Goal: Information Seeking & Learning: Learn about a topic

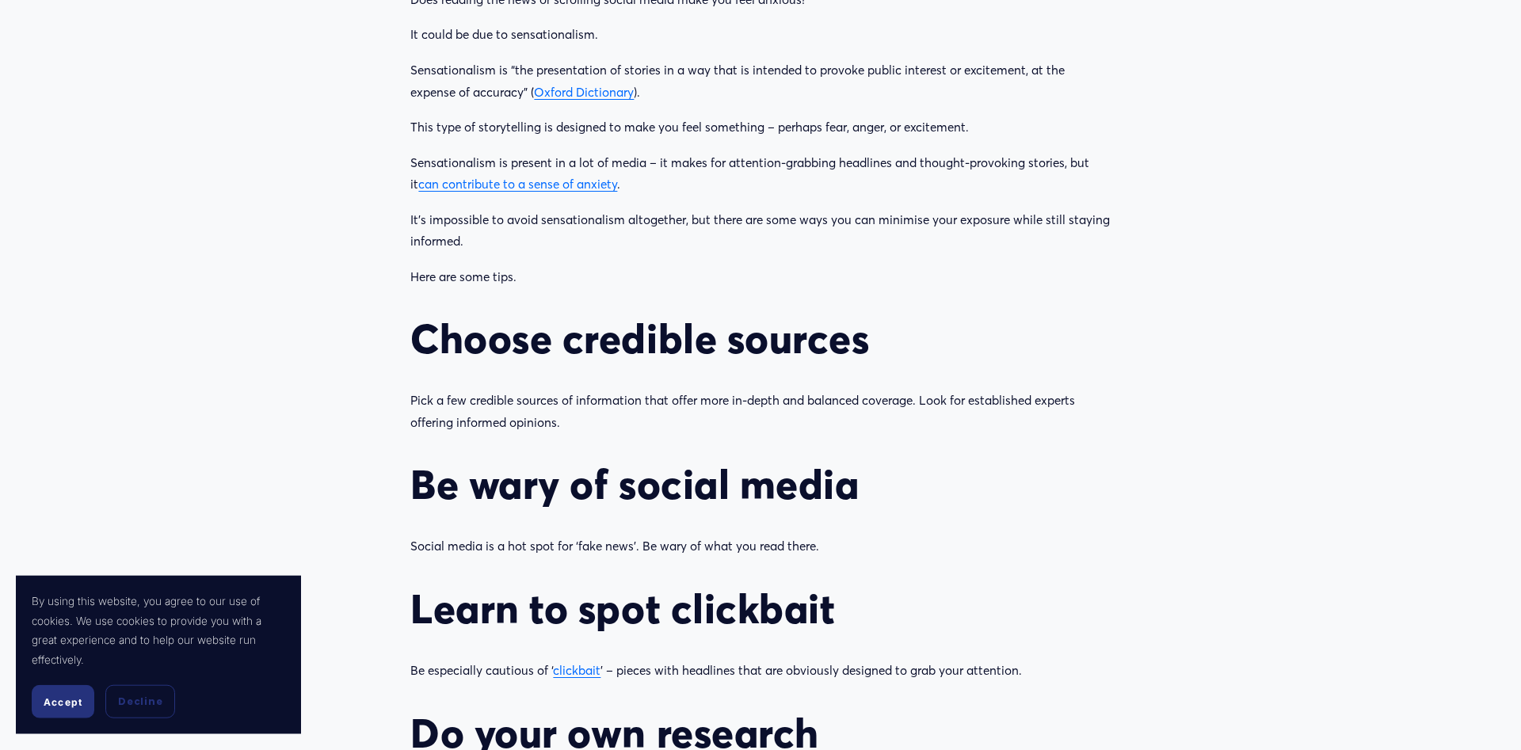
scroll to position [1051, 0]
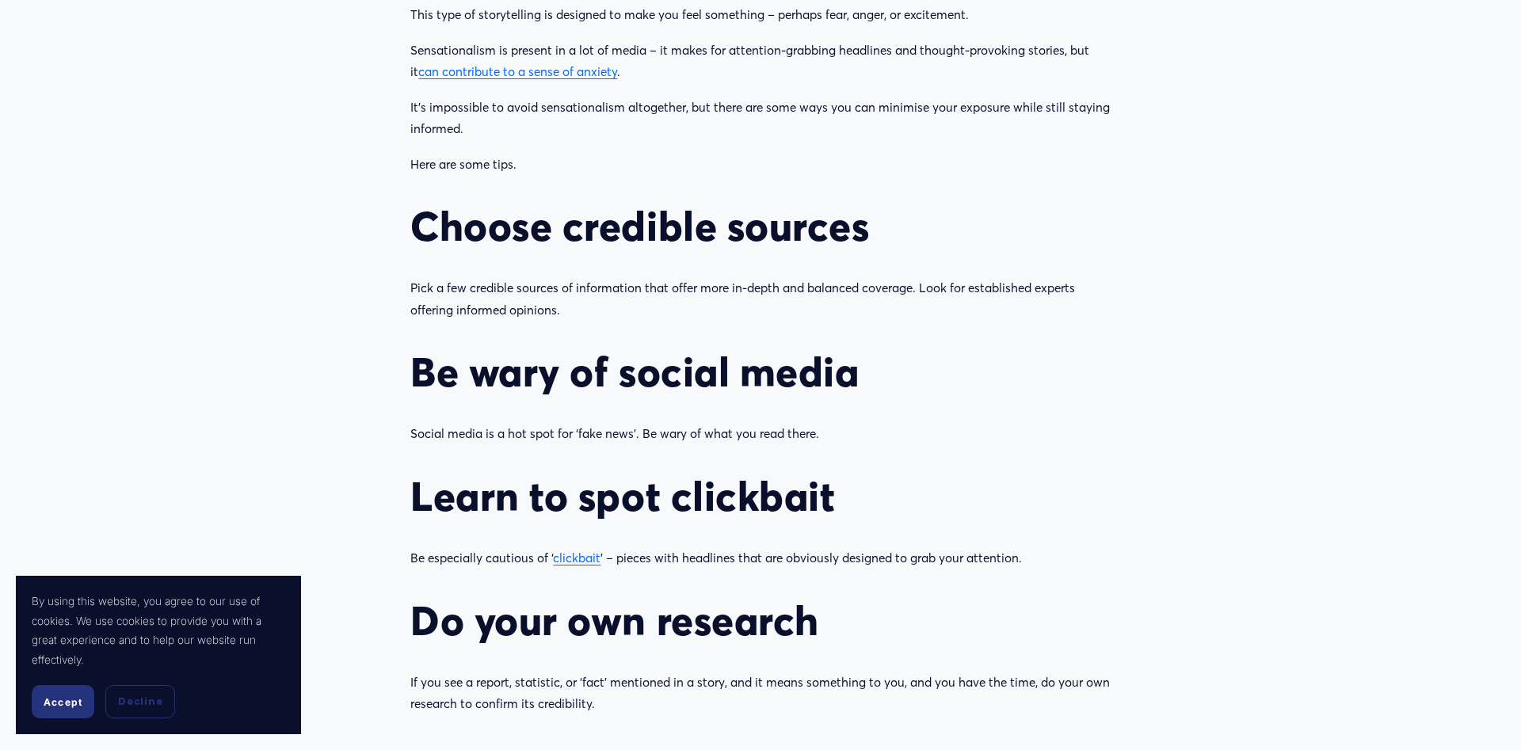
click at [150, 200] on article "Sensationalism: How to avoid it [DATE] Written By [PERSON_NAME] How to minimise…" at bounding box center [760, 217] width 1521 height 2370
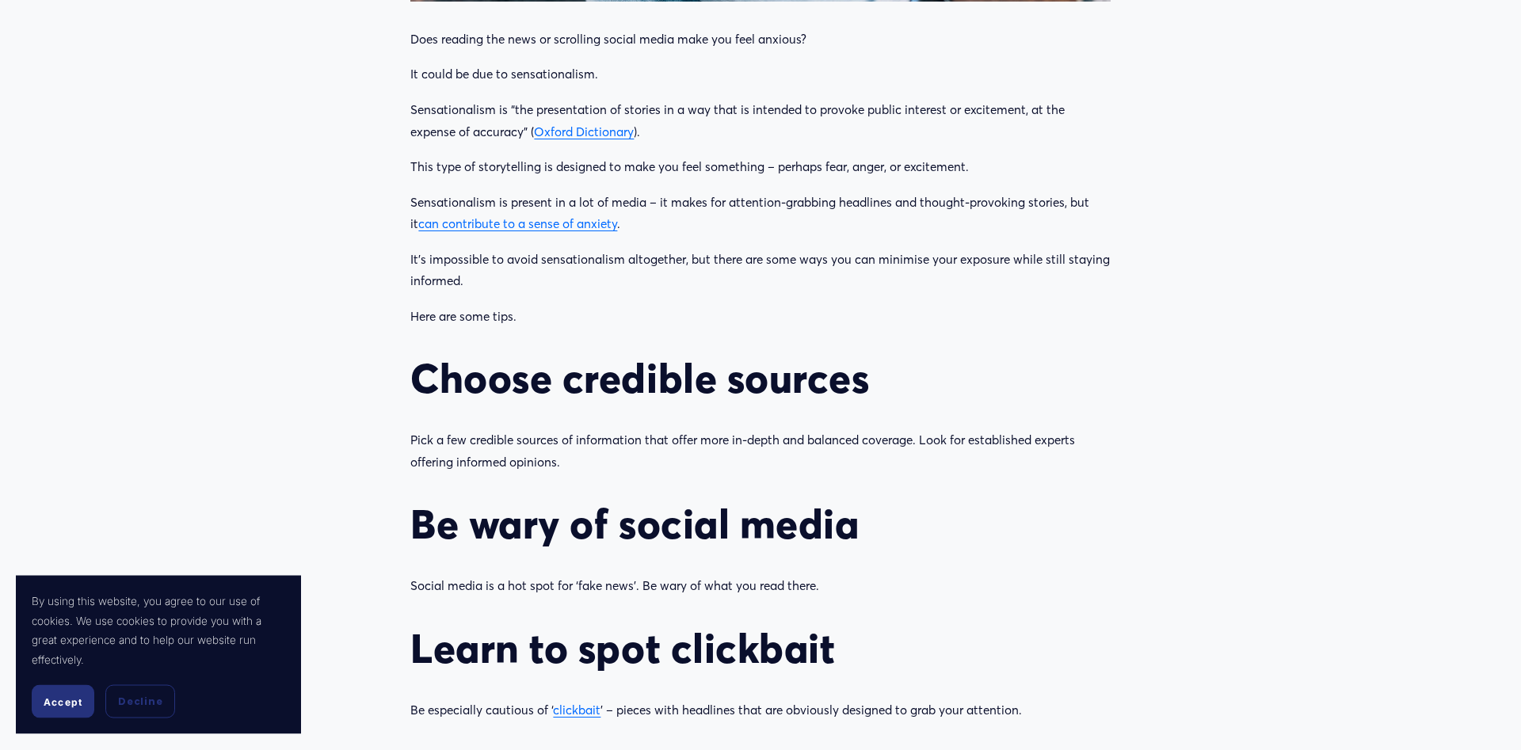
scroll to position [889, 0]
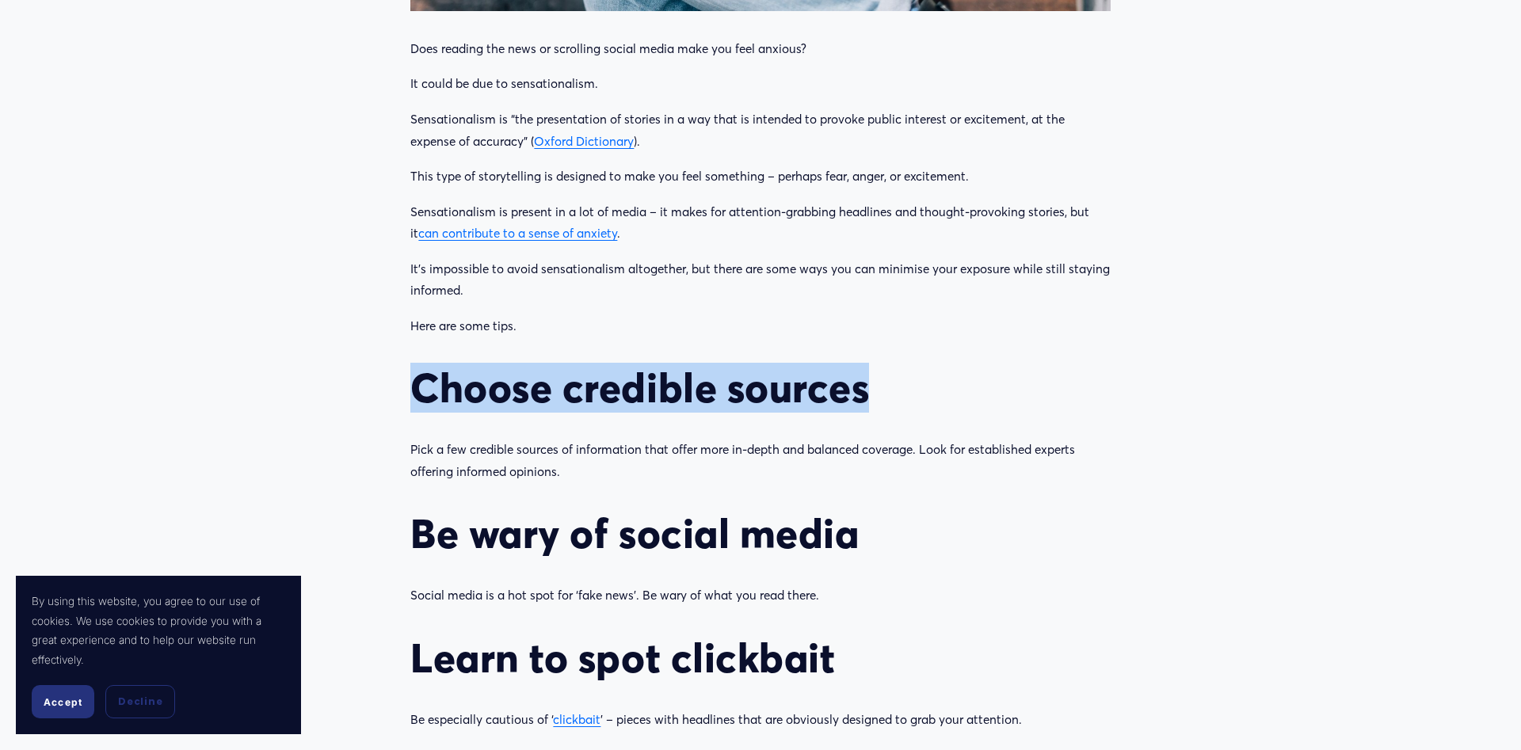
drag, startPoint x: 415, startPoint y: 390, endPoint x: 870, endPoint y: 385, distance: 454.8
click at [870, 386] on h2 "Choose credible sources" at bounding box center [760, 388] width 700 height 48
copy h2 "Choose credible sources"
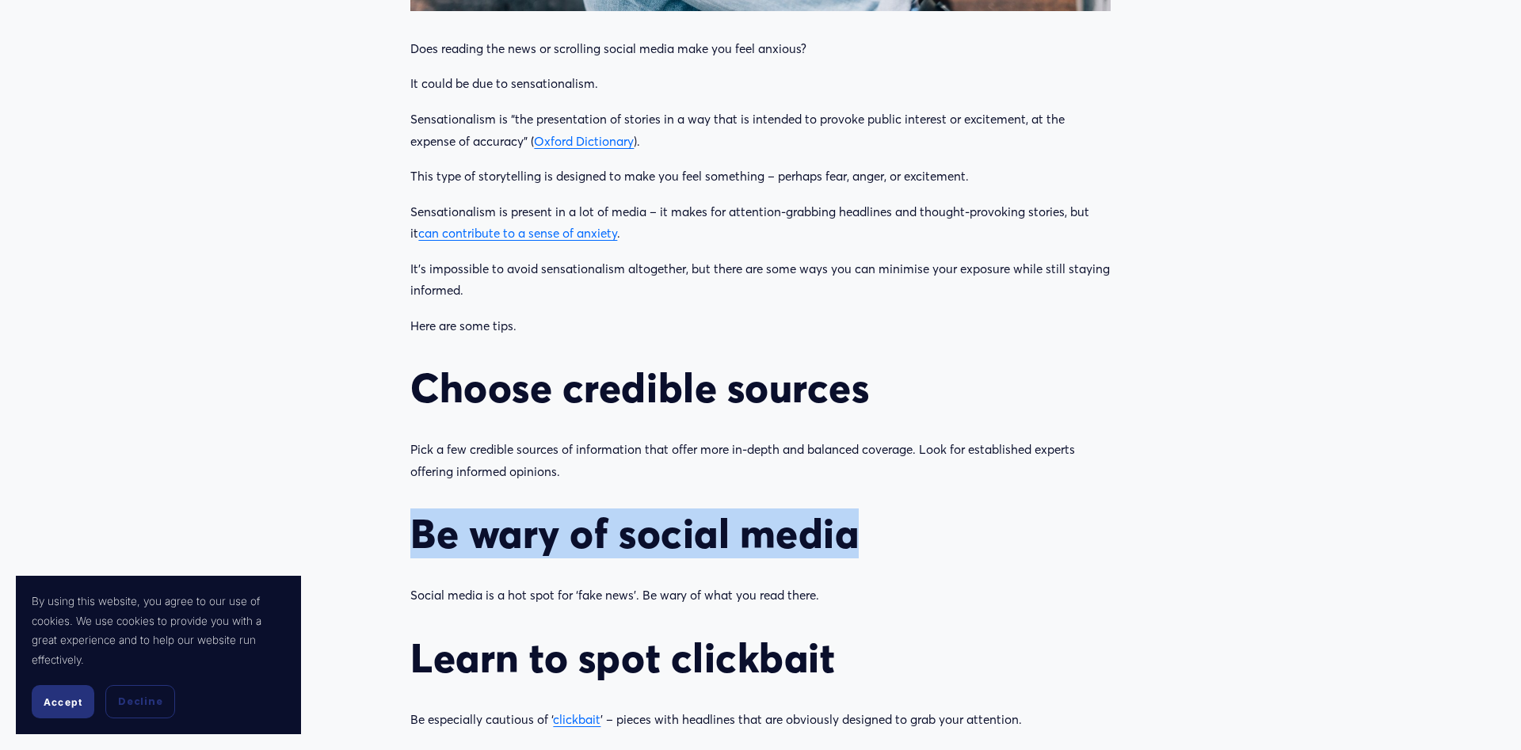
drag, startPoint x: 422, startPoint y: 529, endPoint x: 854, endPoint y: 545, distance: 432.1
click at [854, 545] on h2 "Be wary of social media" at bounding box center [760, 533] width 700 height 48
copy h2 "Be wary of social media"
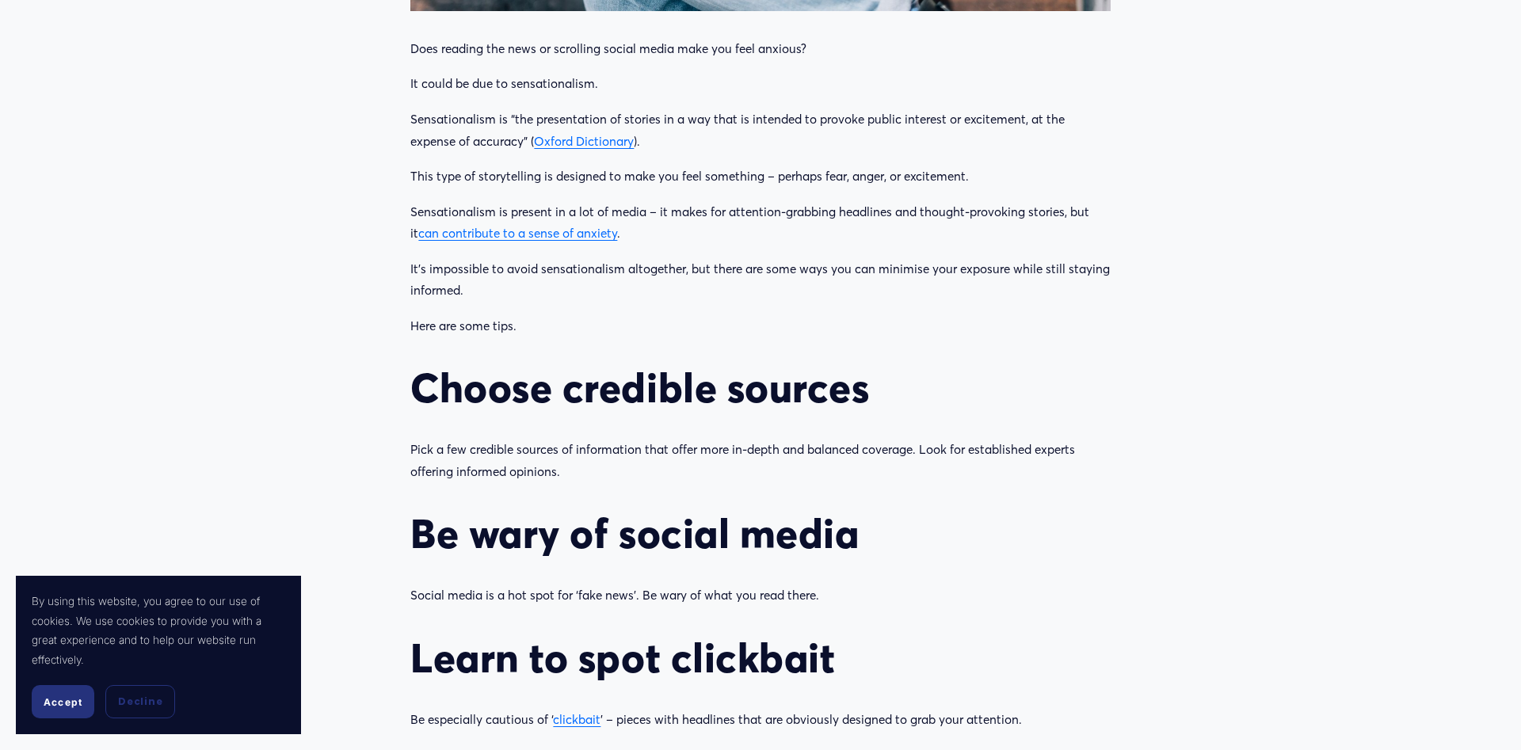
click at [425, 656] on h2 "Learn to spot clickbait" at bounding box center [760, 658] width 700 height 48
click at [427, 656] on h2 "Learn to spot clickbait" at bounding box center [760, 658] width 700 height 48
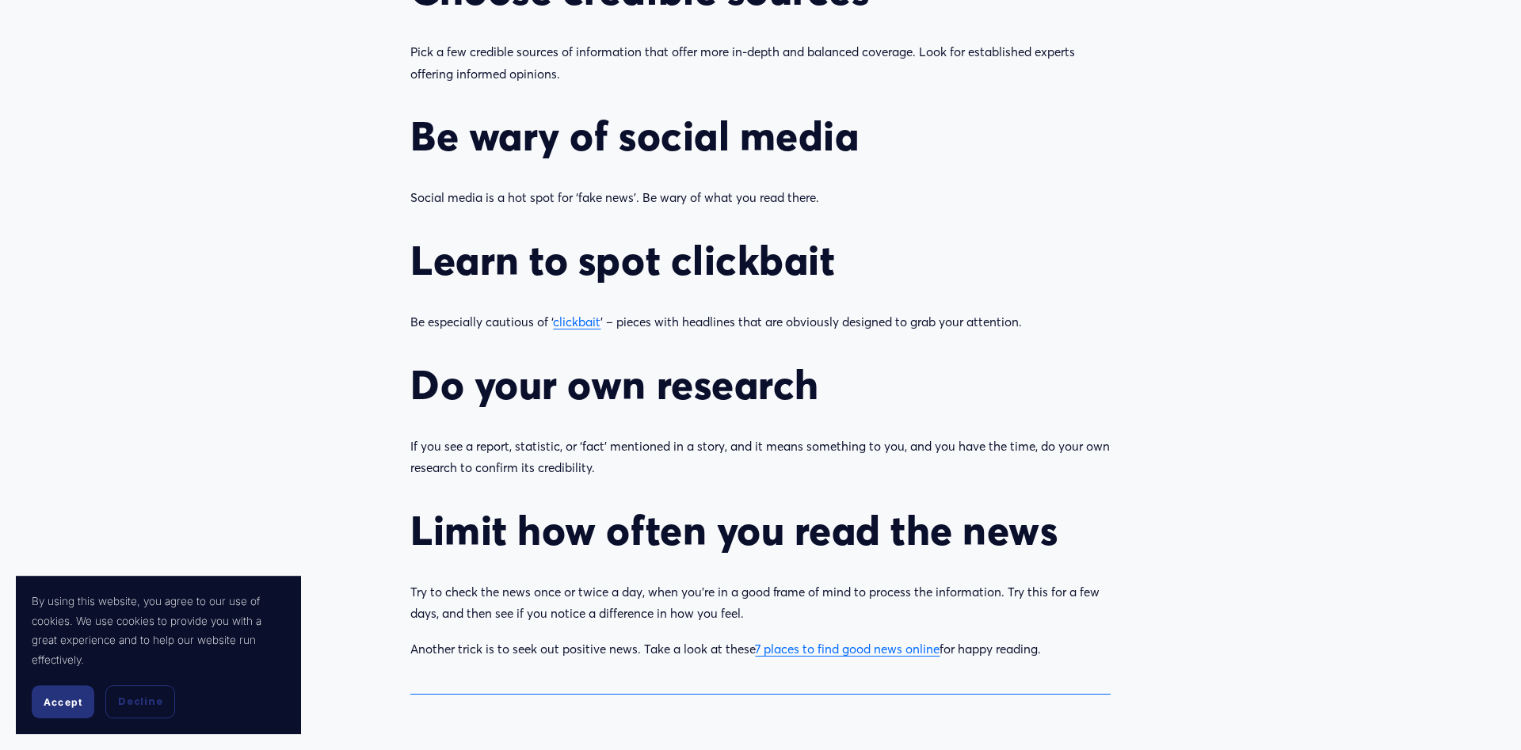
scroll to position [1293, 0]
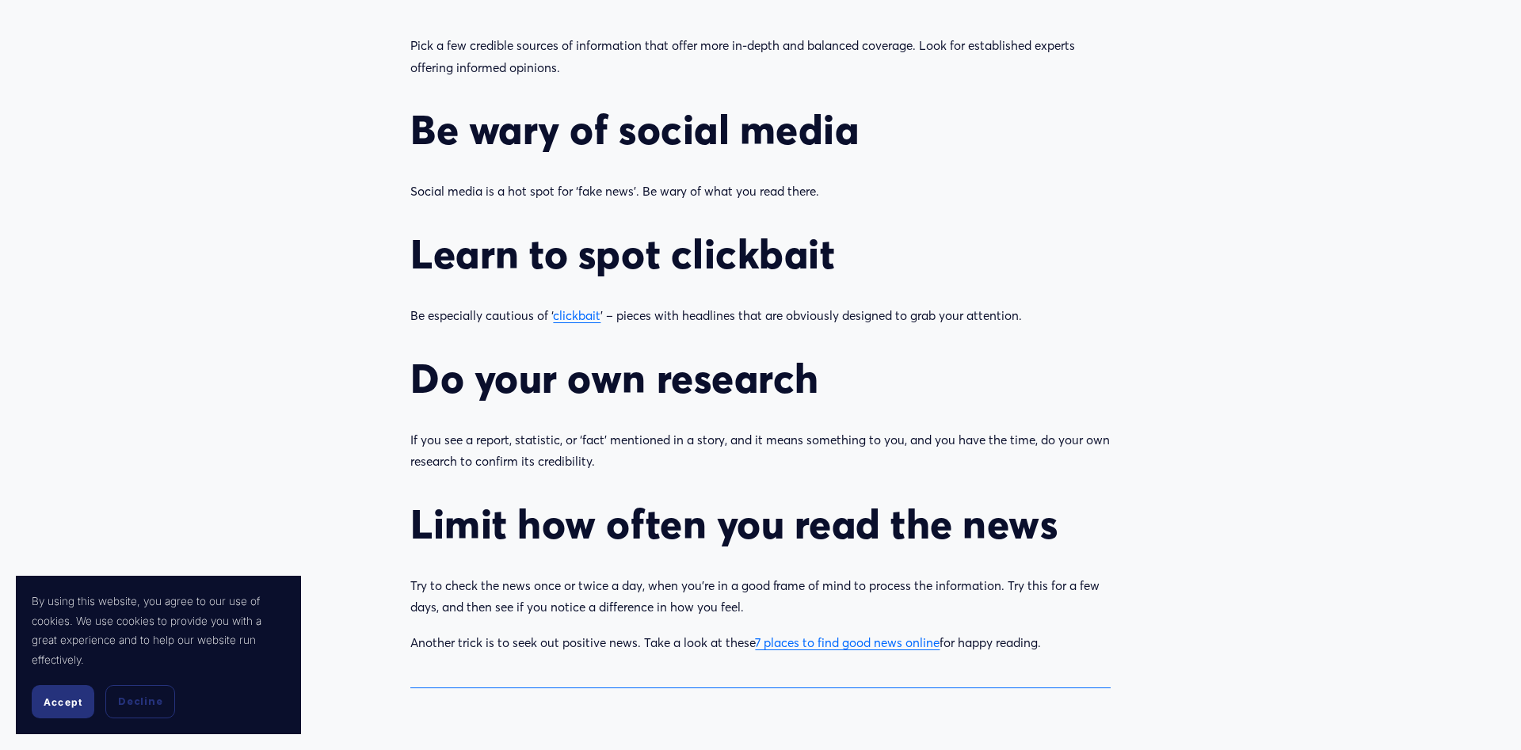
click at [430, 395] on h2 "Do your own research" at bounding box center [760, 378] width 700 height 48
click at [430, 388] on h2 "Do your own research" at bounding box center [760, 378] width 700 height 48
click at [439, 388] on h2 "Do your own research" at bounding box center [760, 378] width 700 height 48
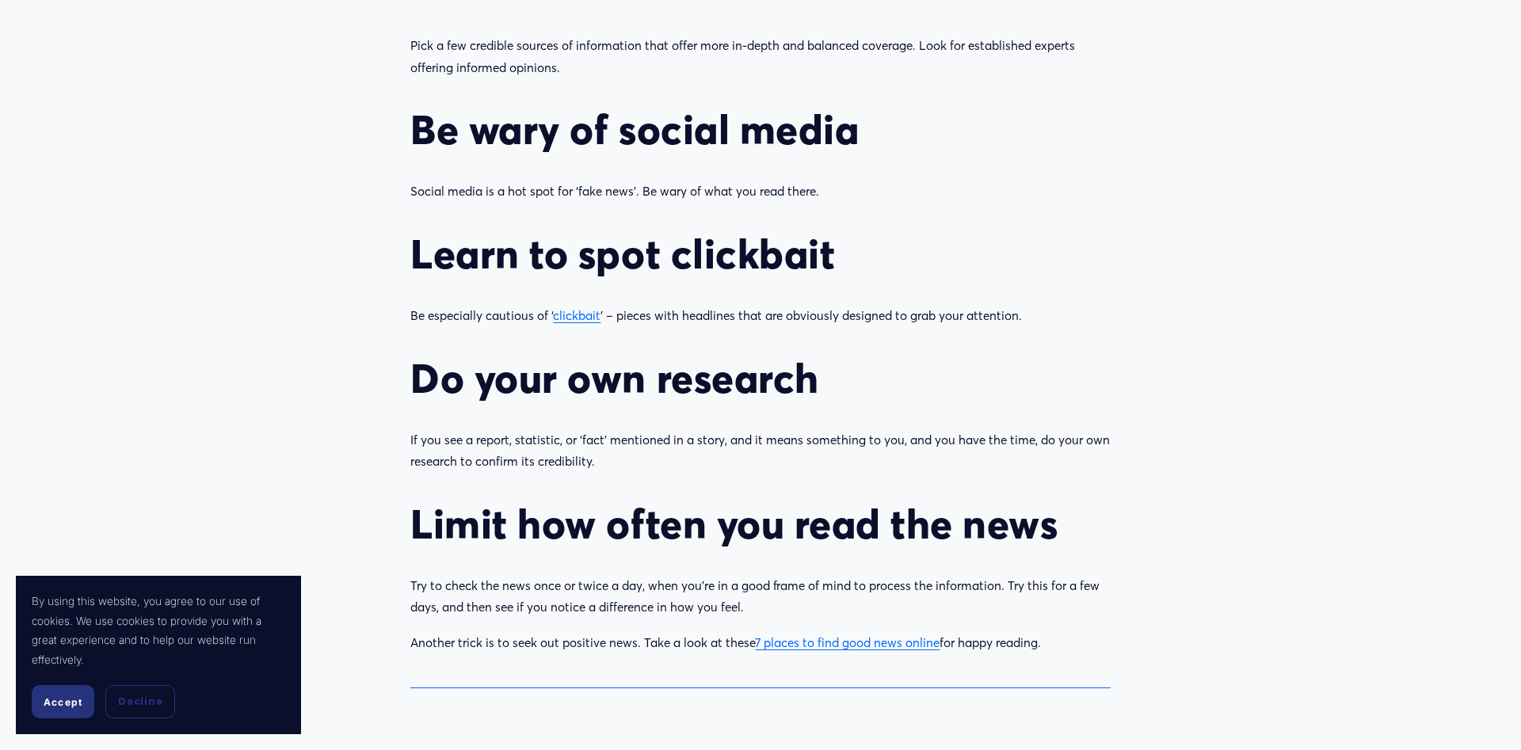
click at [439, 388] on h2 "Do your own research" at bounding box center [760, 378] width 700 height 48
click at [485, 519] on h2 "Limit how often you read the news" at bounding box center [760, 524] width 700 height 48
click at [487, 520] on h2 "Limit how often you read the news" at bounding box center [760, 524] width 700 height 48
click at [487, 522] on h2 "Limit how often you read the news" at bounding box center [760, 524] width 700 height 48
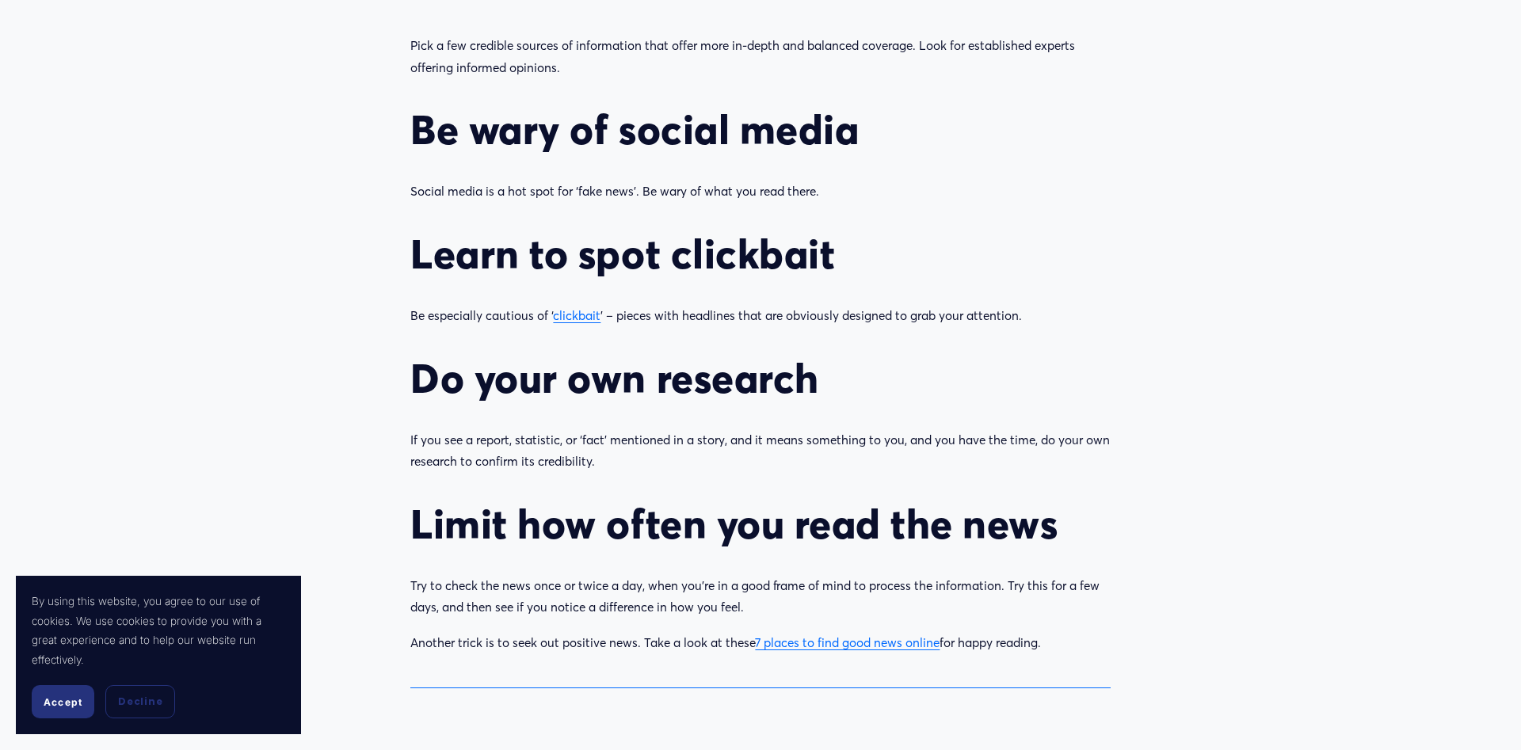
click at [486, 522] on h2 "Limit how often you read the news" at bounding box center [760, 524] width 700 height 48
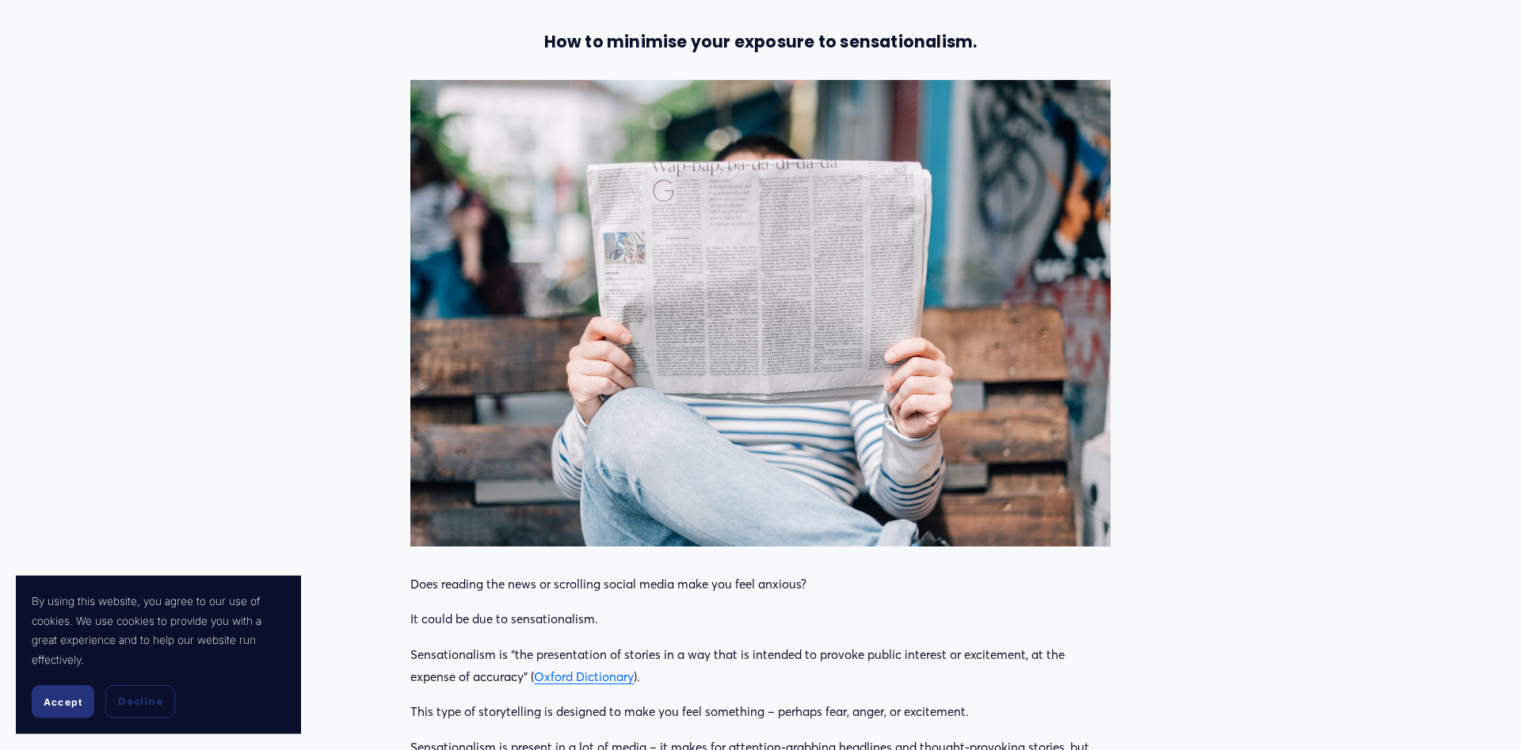
scroll to position [323, 0]
